Goal: Information Seeking & Learning: Learn about a topic

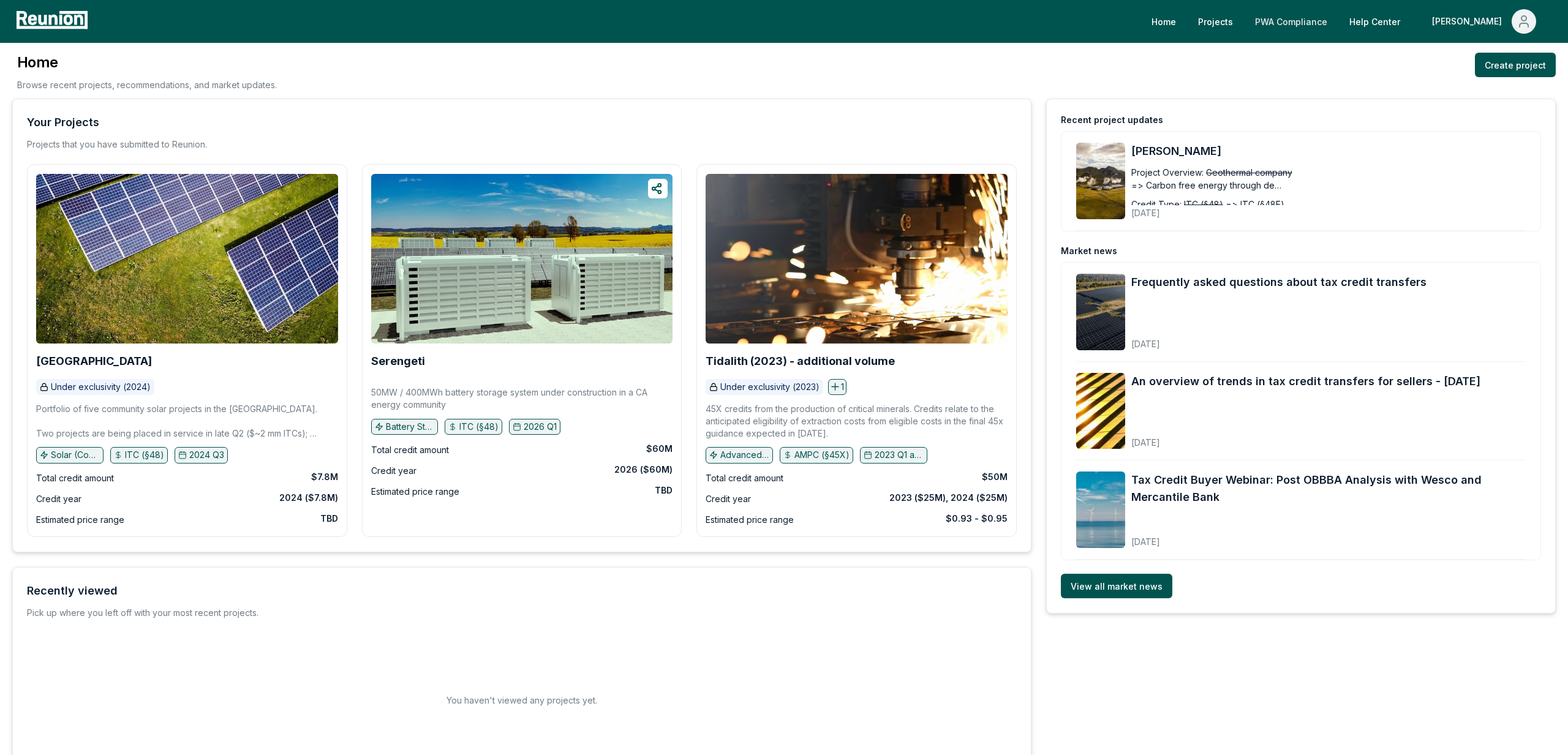
click at [1337, 17] on link "PWA Compliance" at bounding box center [1291, 21] width 92 height 25
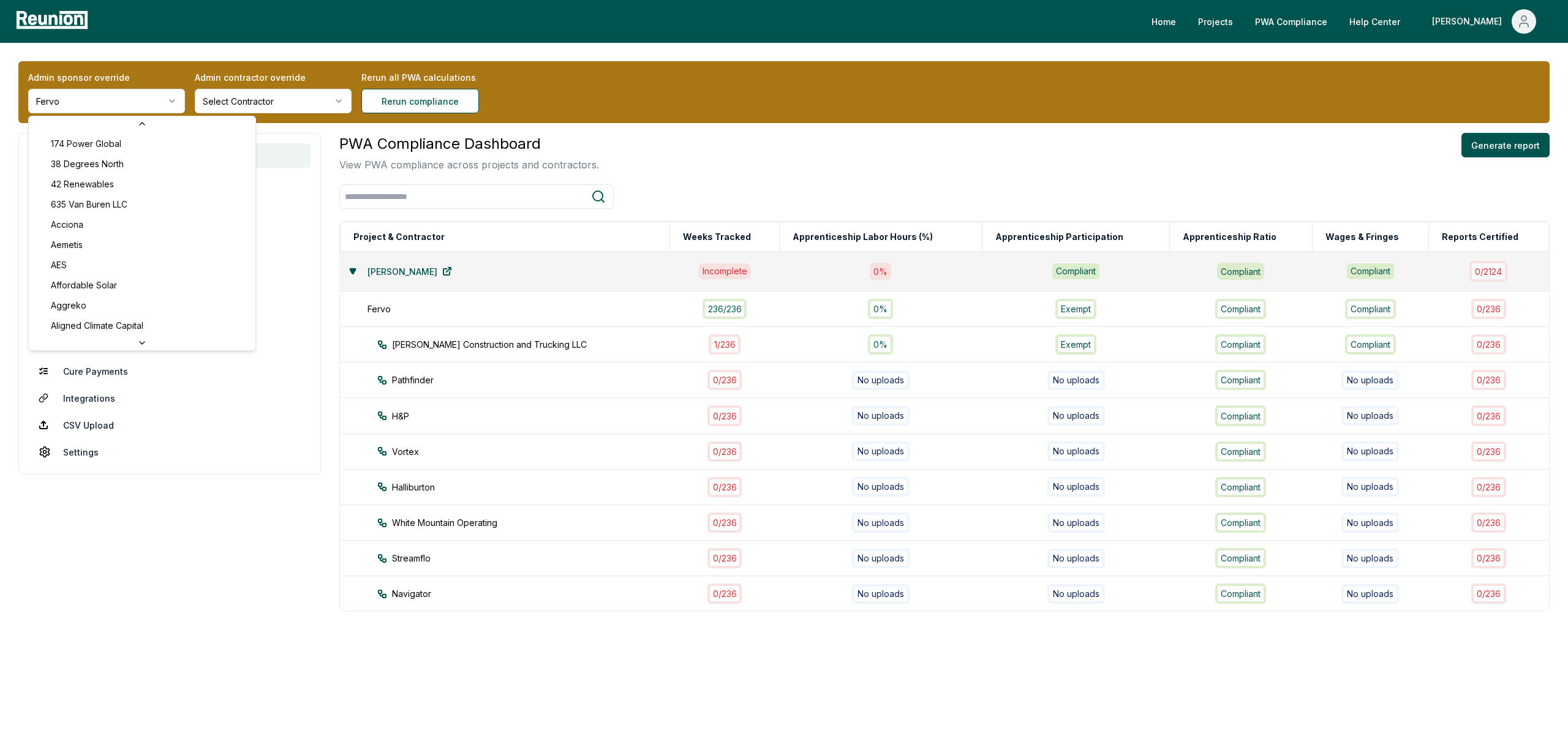
click at [109, 98] on html "Please visit us on your desktop We're working on making our marketplace mobile-…" at bounding box center [784, 377] width 1568 height 755
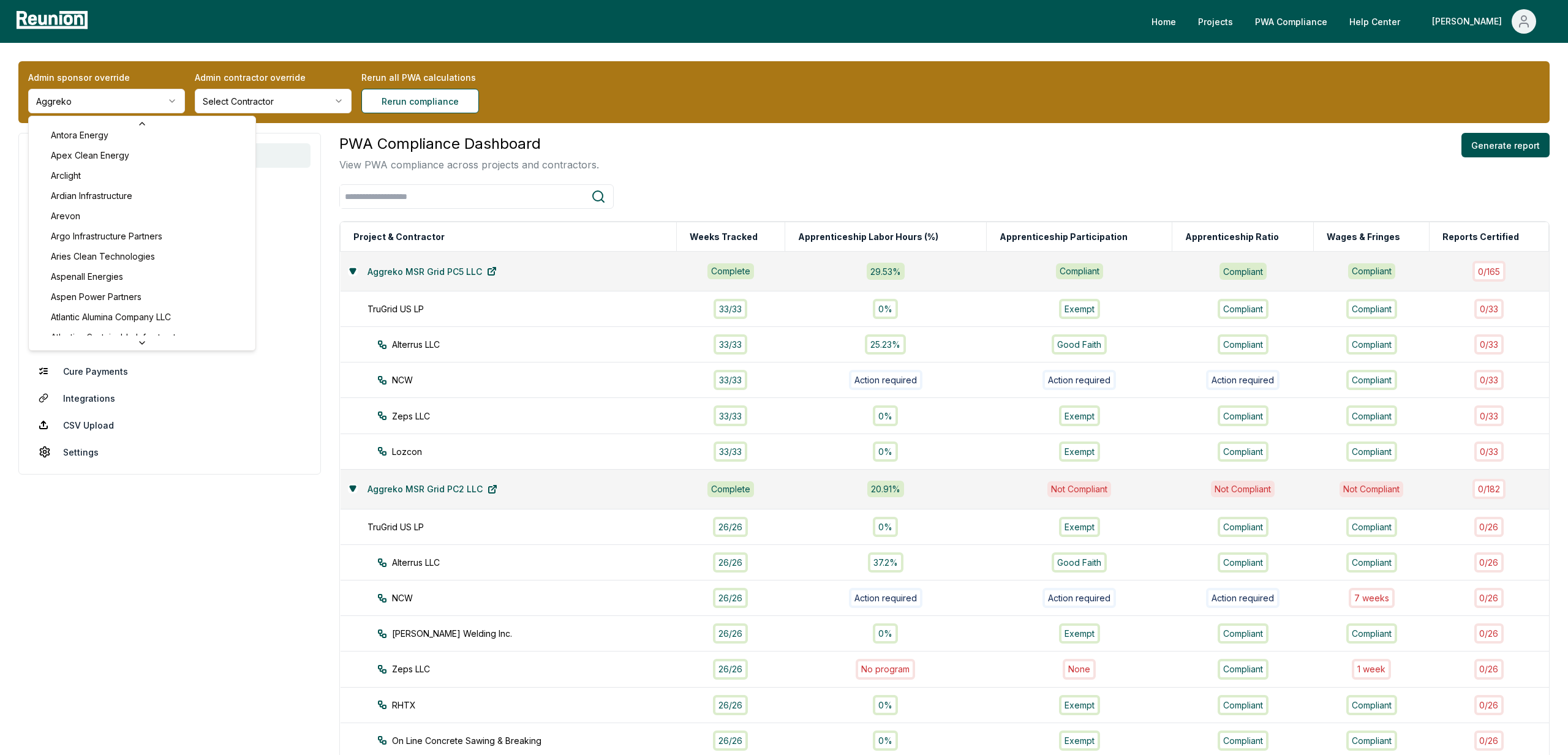
scroll to position [394, 0]
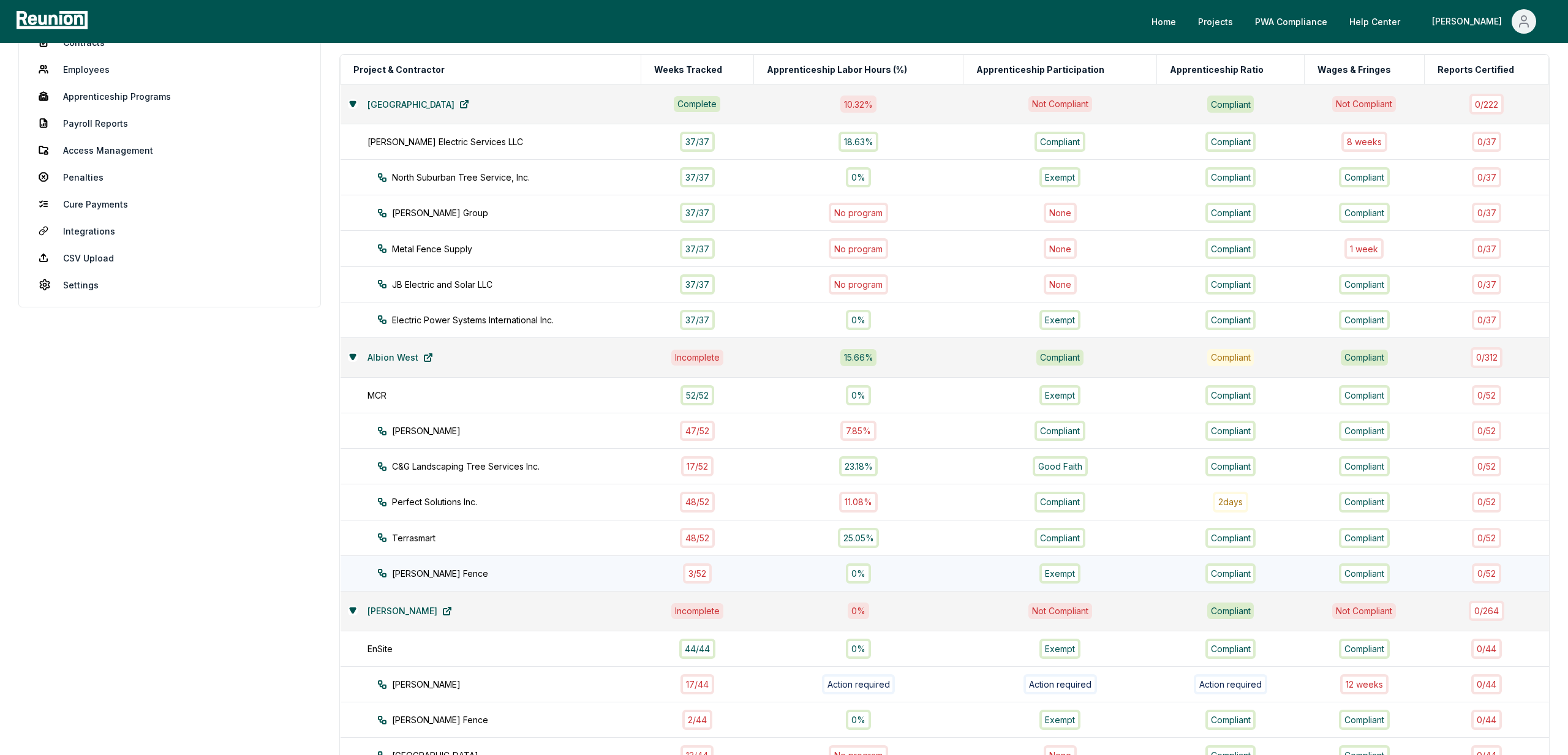
scroll to position [170, 0]
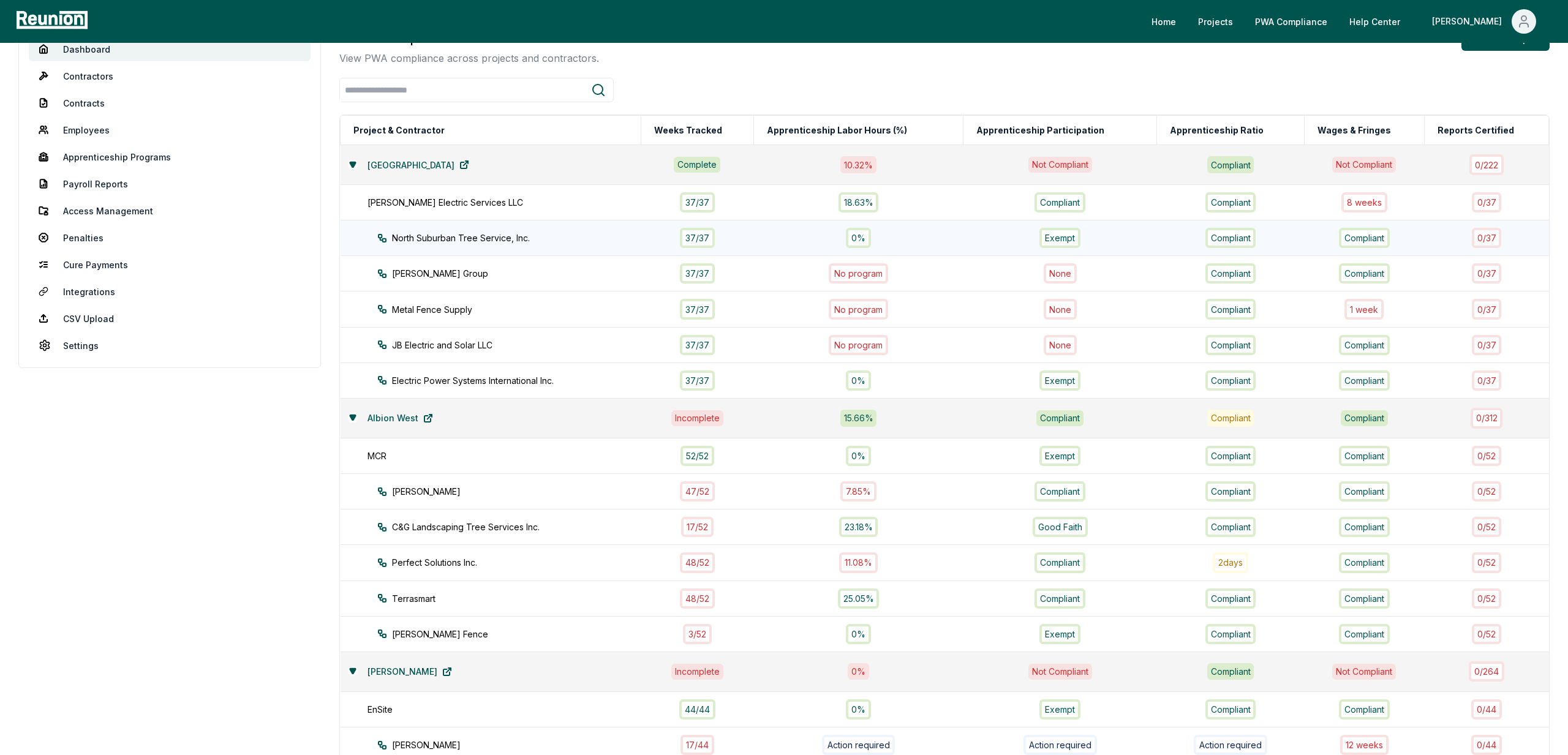
scroll to position [136, 0]
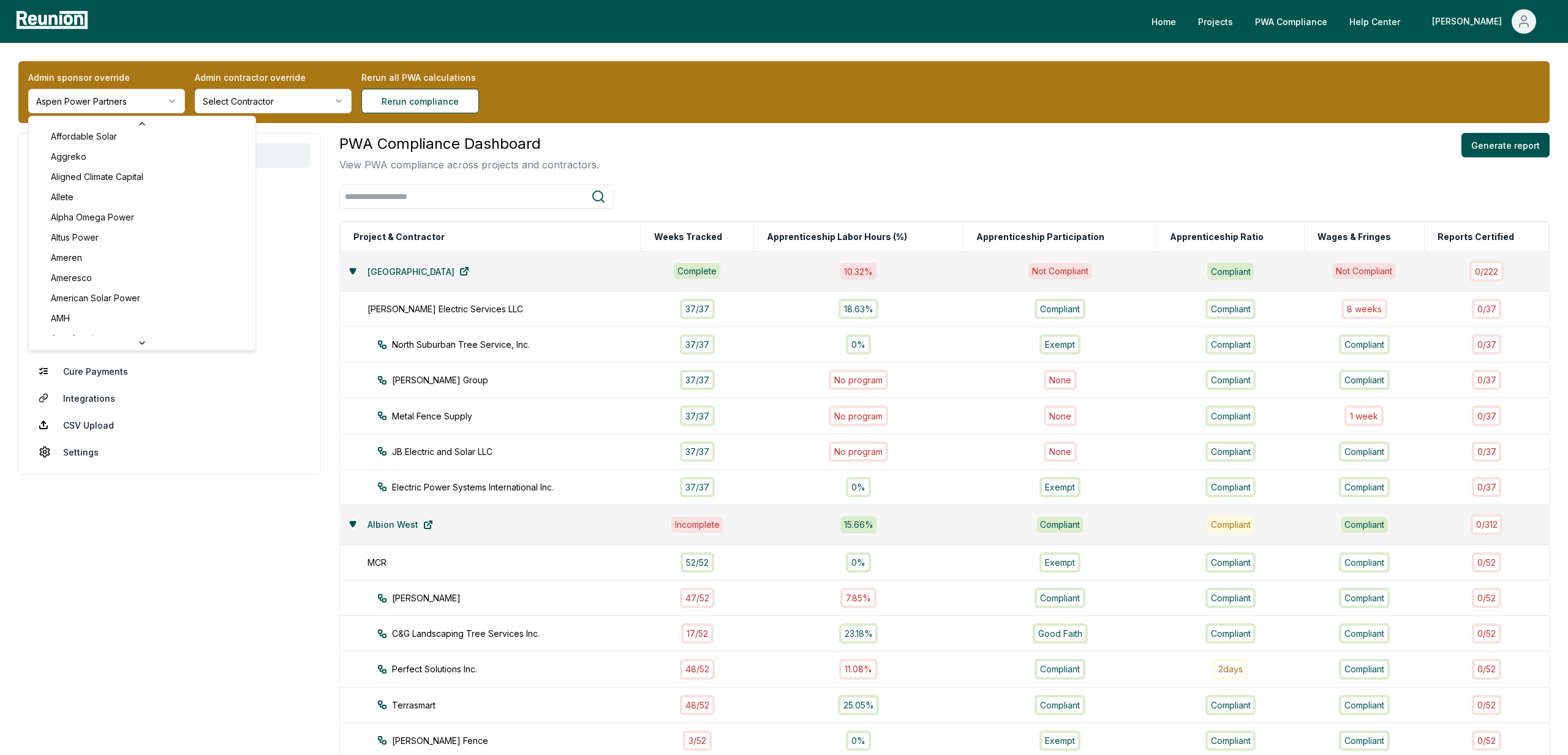
scroll to position [146, 0]
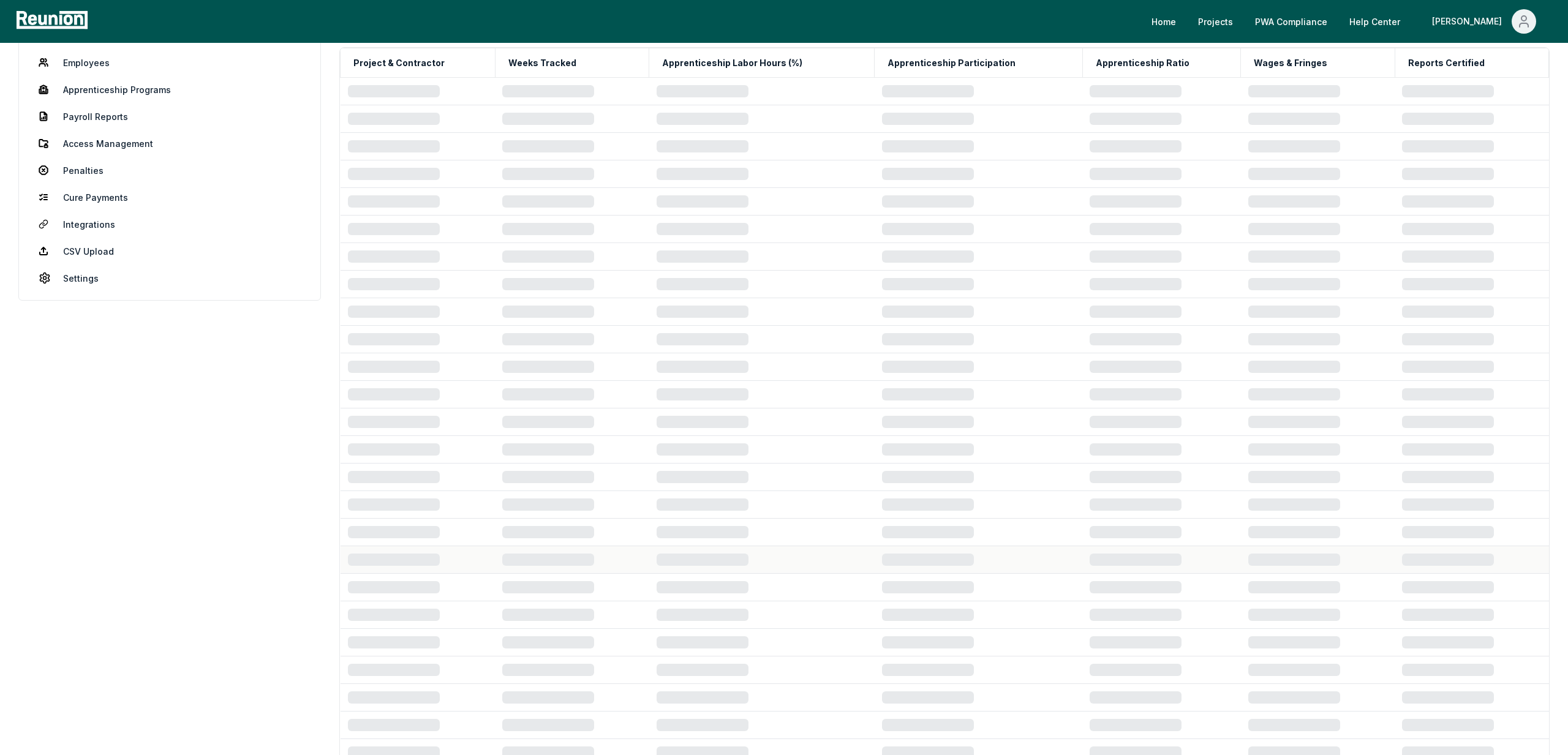
scroll to position [175, 0]
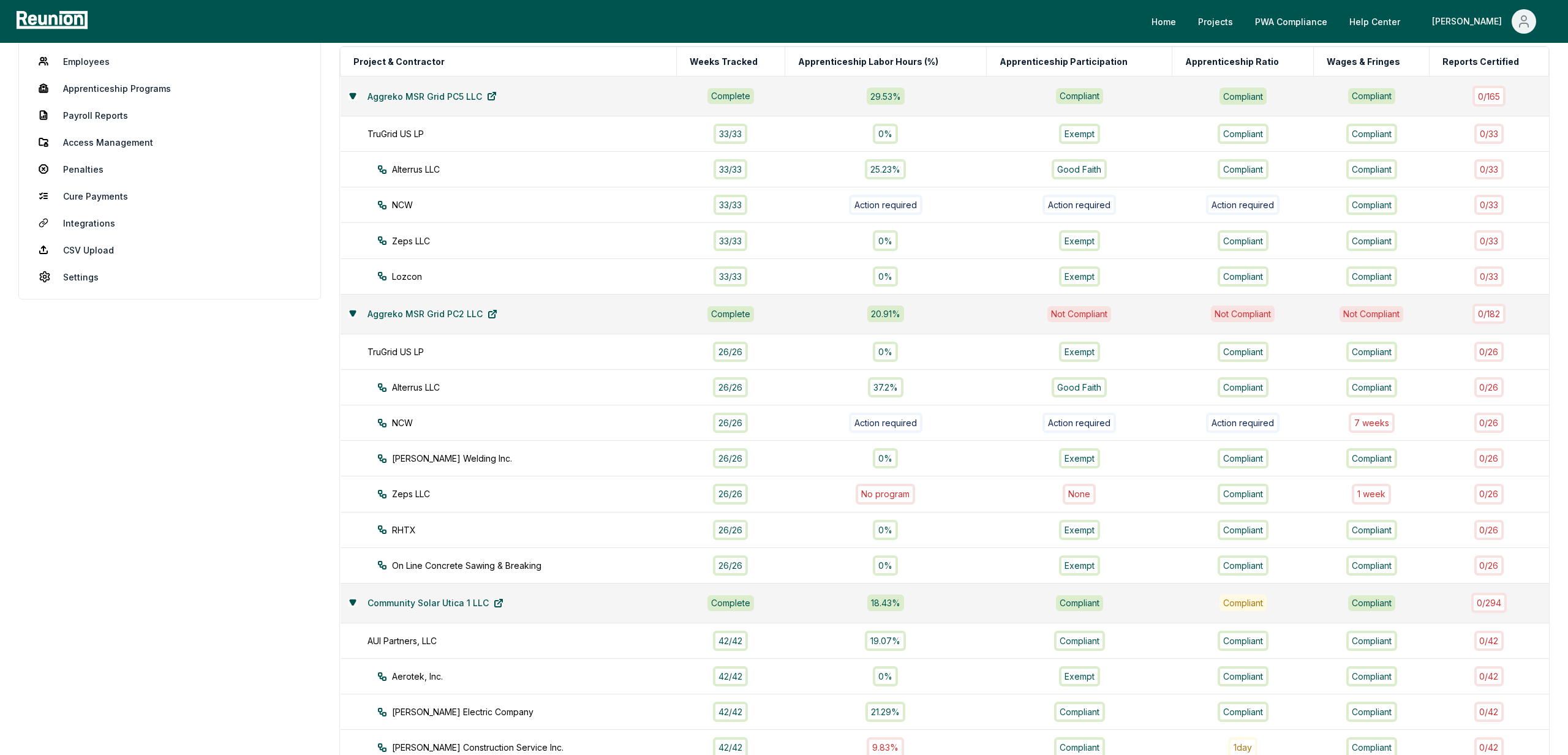
click at [232, 678] on aside "Dashboard Contractors Contracts Employees [DEMOGRAPHIC_DATA] Programs Payroll R…" at bounding box center [169, 756] width 302 height 1596
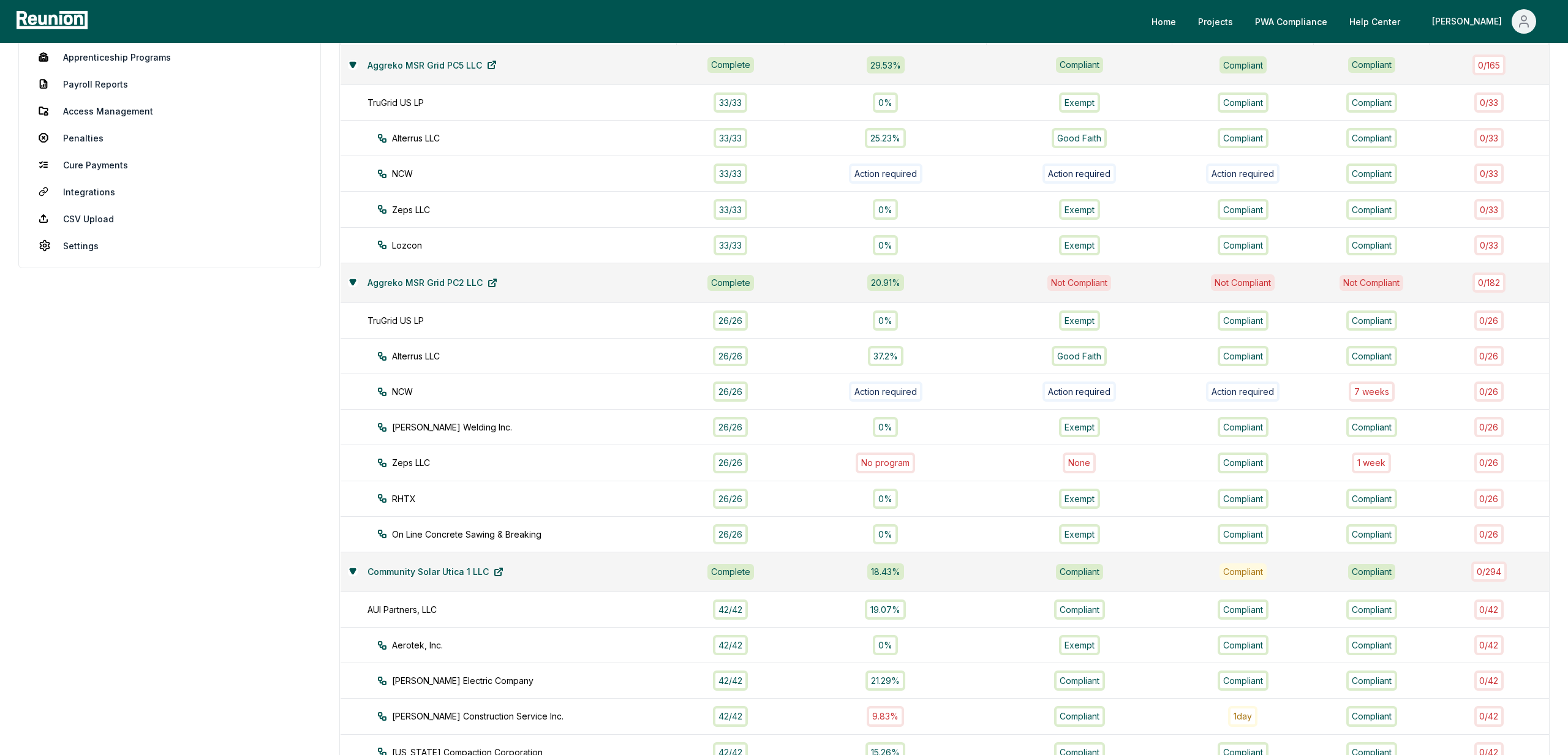
scroll to position [0, 0]
